Goal: Answer question/provide support

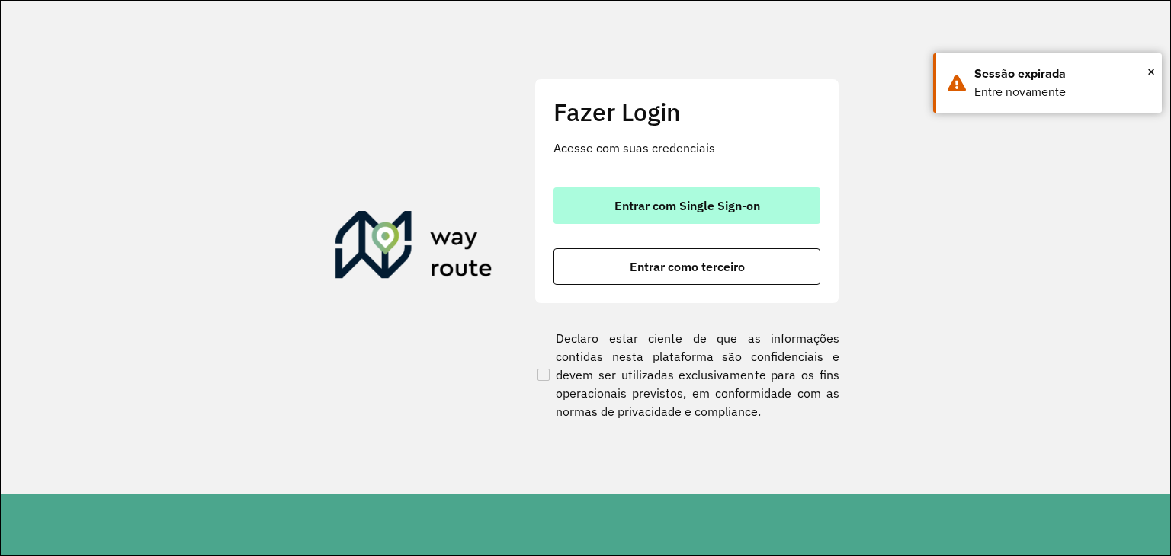
click at [758, 215] on button "Entrar com Single Sign-on" at bounding box center [686, 206] width 267 height 37
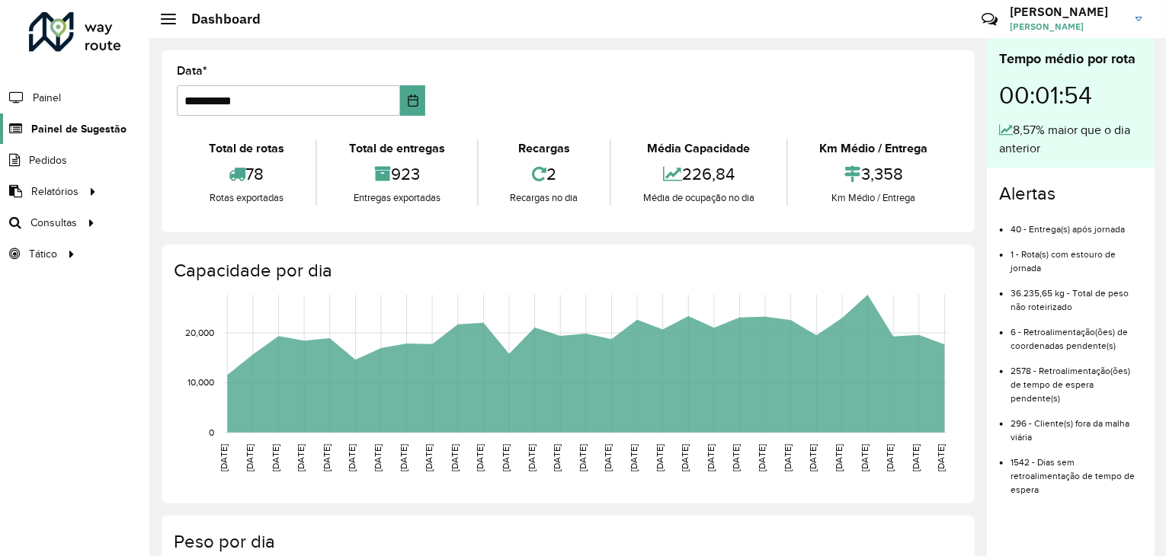
click at [65, 121] on span "Painel de Sugestão" at bounding box center [78, 129] width 95 height 16
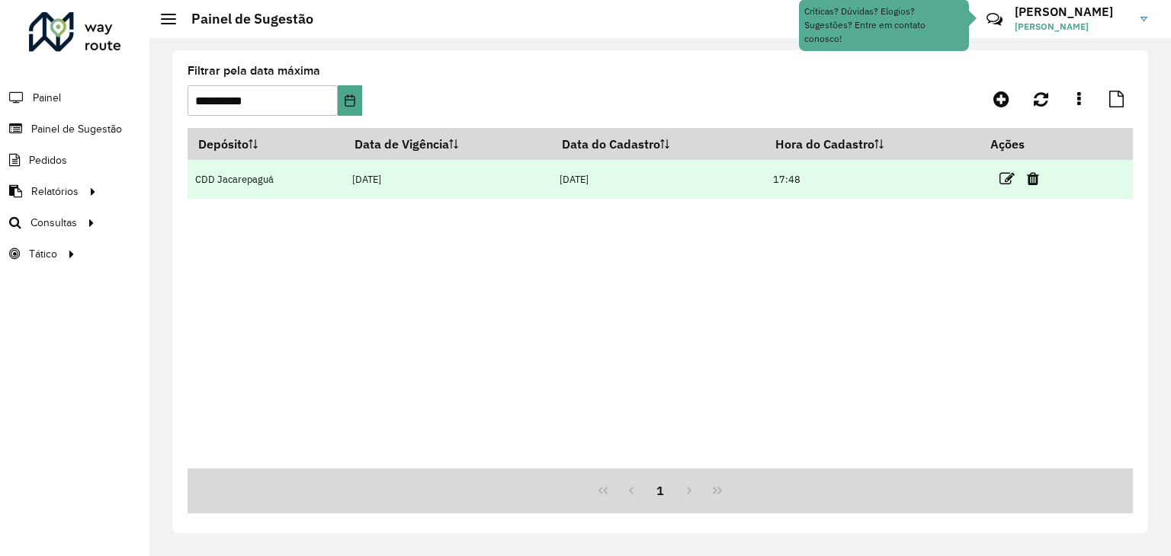
click at [706, 186] on td "[DATE]" at bounding box center [657, 179] width 213 height 39
click at [1006, 177] on icon at bounding box center [1006, 178] width 15 height 15
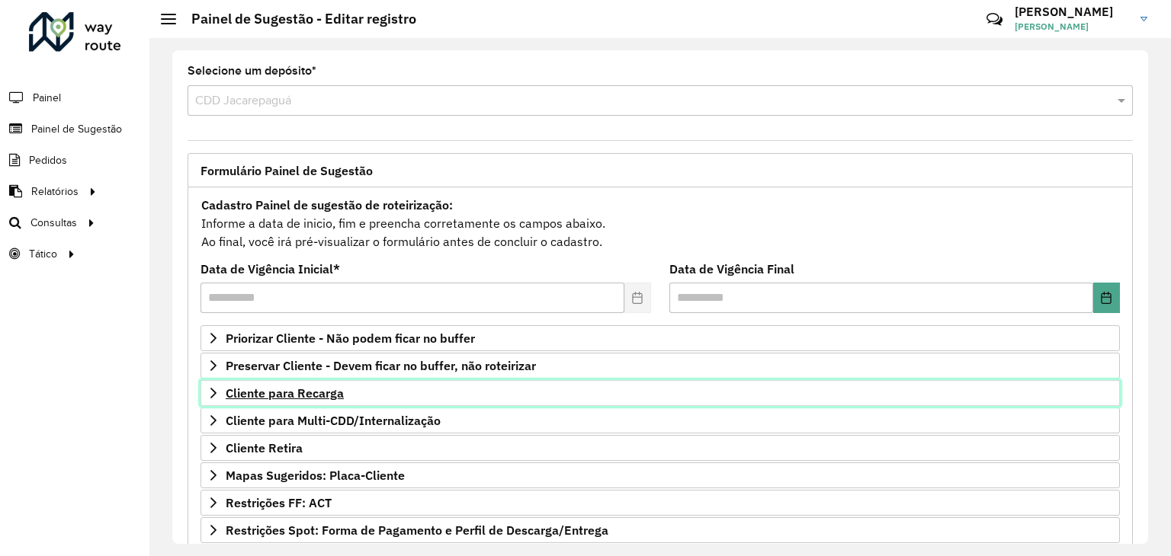
click at [317, 390] on span "Cliente para Recarga" at bounding box center [285, 393] width 118 height 12
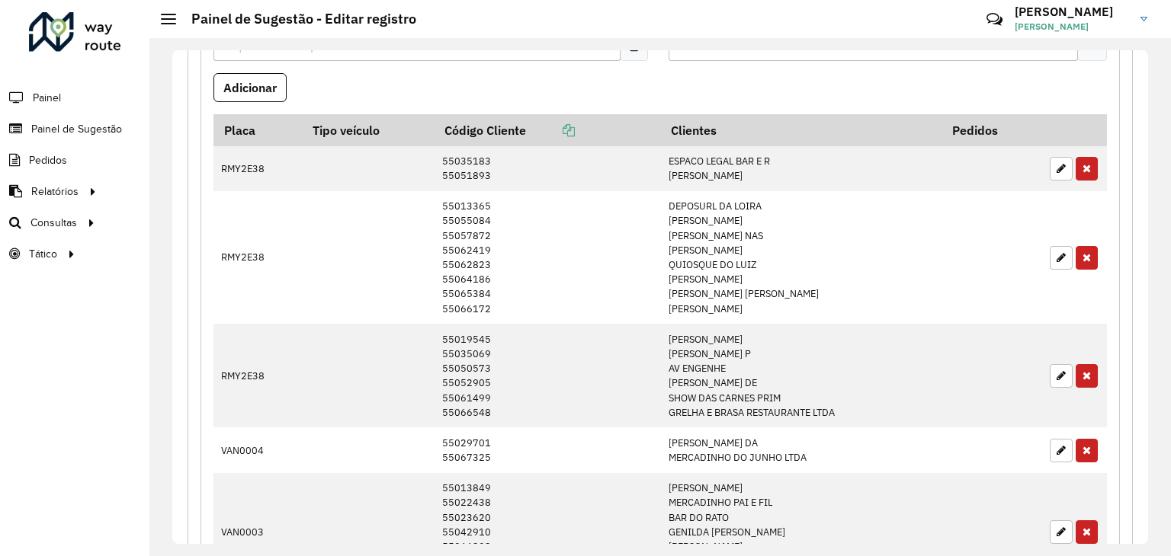
scroll to position [475, 0]
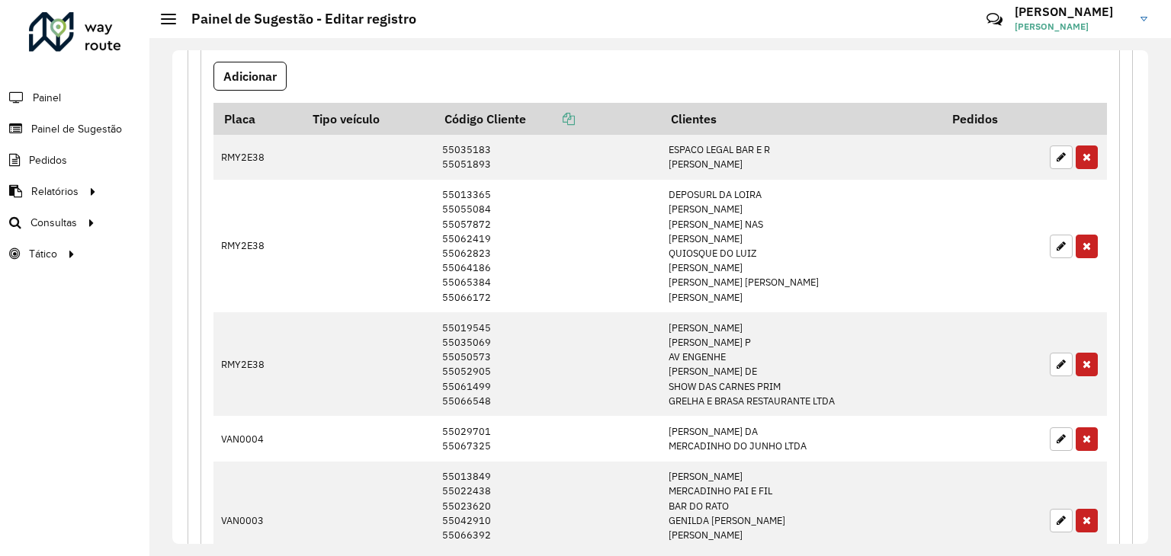
click at [73, 364] on div "Roteirizador AmbevTech Painel Painel de Sugestão Pedidos Relatórios Clientes Cl…" at bounding box center [74, 278] width 149 height 556
